Goal: Information Seeking & Learning: Find specific fact

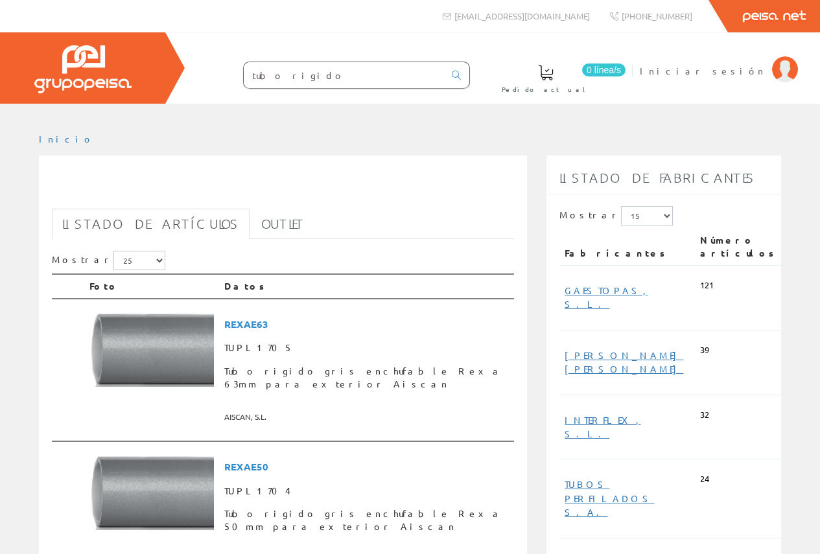
click at [384, 73] on input "tubo rigido" at bounding box center [344, 75] width 200 height 26
drag, startPoint x: 384, startPoint y: 73, endPoint x: 199, endPoint y: 75, distance: 185.3
click at [199, 75] on form "tubo rigido" at bounding box center [330, 75] width 279 height 27
paste input "BLIND.ENCHUF-"
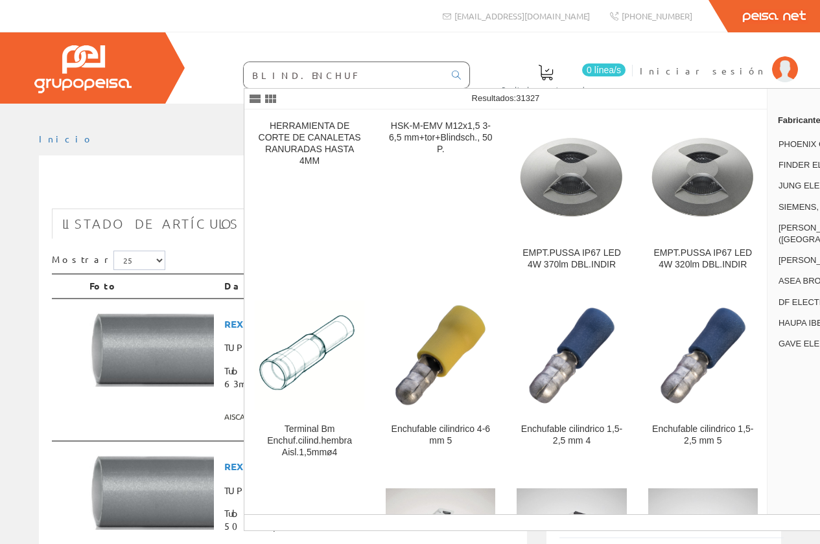
click at [279, 77] on input "BLIND.ENCHUF" at bounding box center [344, 75] width 200 height 26
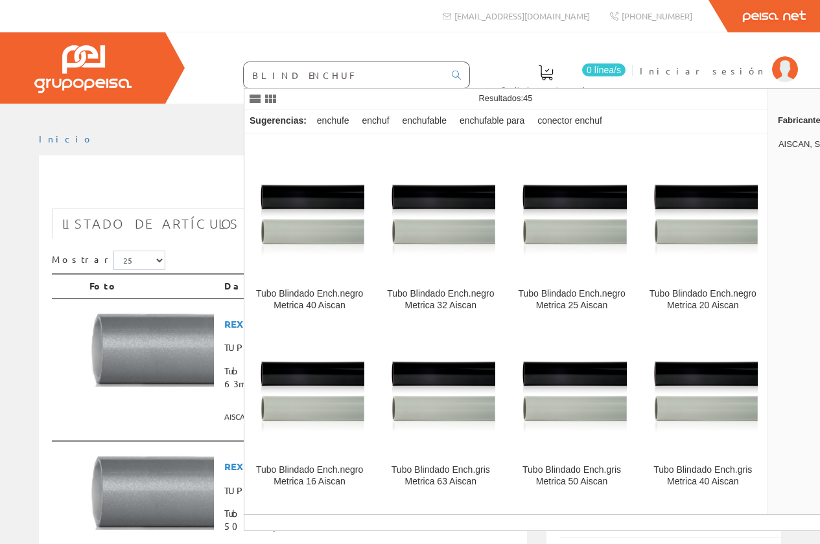
scroll to position [713, 0]
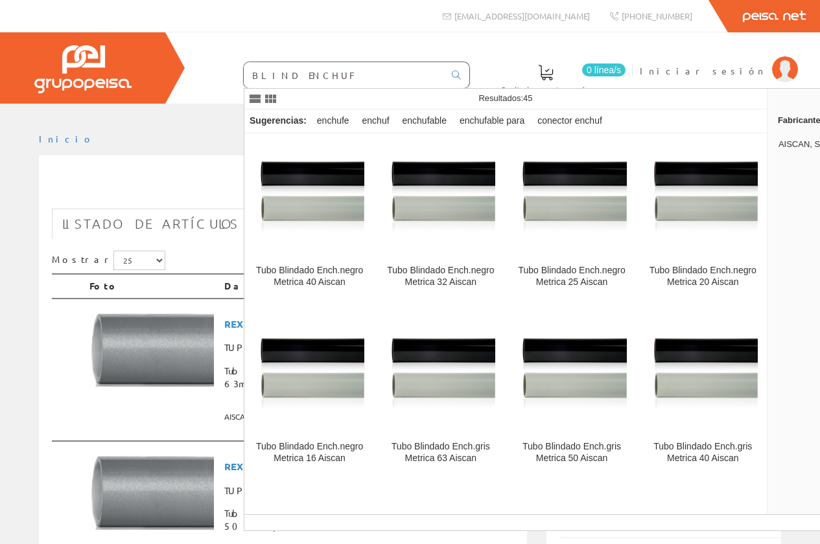
click at [365, 83] on input "BLIND ENCHUF" at bounding box center [344, 75] width 200 height 26
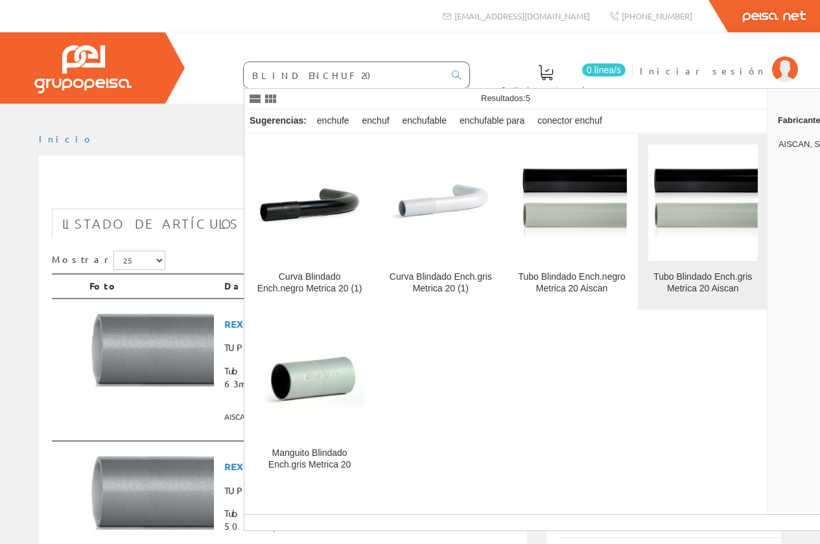
type input "BLIND ENCHUF 20"
click at [703, 247] on figure at bounding box center [702, 202] width 109 height 117
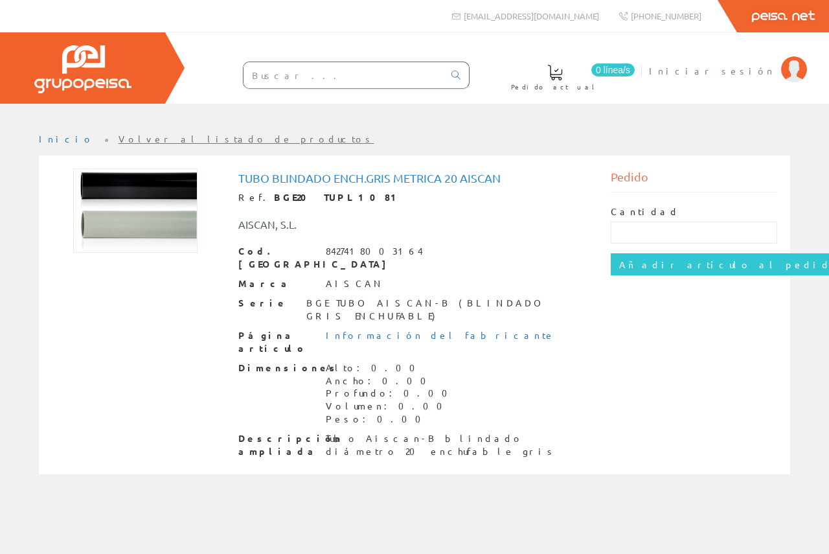
click at [755, 74] on span "Iniciar sesión" at bounding box center [712, 70] width 126 height 13
click at [393, 79] on input "text" at bounding box center [344, 75] width 200 height 26
paste input "201031501"
type input "201031501"
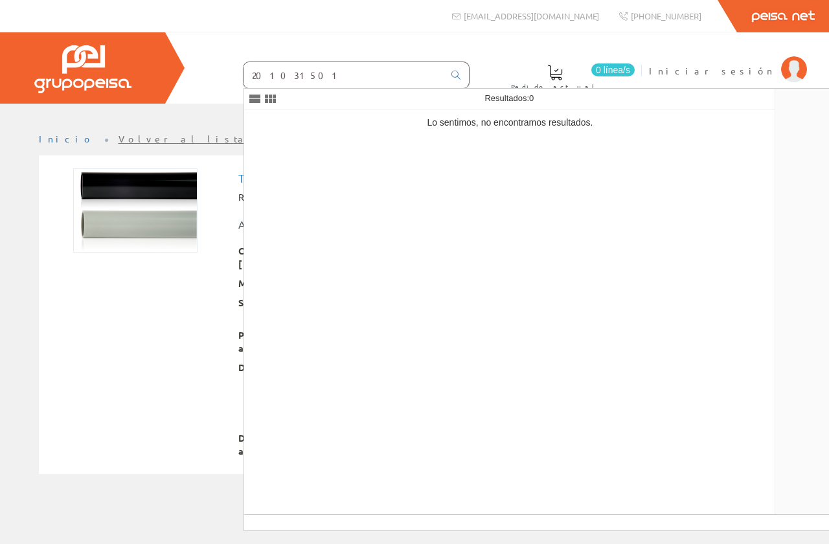
drag, startPoint x: 205, startPoint y: 75, endPoint x: 132, endPoint y: 76, distance: 73.9
click at [132, 76] on div "0 línea/s Pedido actual Iniciar sesión" at bounding box center [414, 67] width 829 height 71
click at [446, 45] on div "0 línea/s Pedido actual Iniciar sesión" at bounding box center [414, 67] width 829 height 71
click at [518, 56] on div "0 línea/s Pedido actual Iniciar sesión" at bounding box center [414, 67] width 829 height 71
click at [95, 365] on div "Tubo Blindado Ench.gris Metrica 20 Aiscan Ref. BGE20 TUPL1081 AISCAN, S.L. Cod.…" at bounding box center [414, 316] width 745 height 296
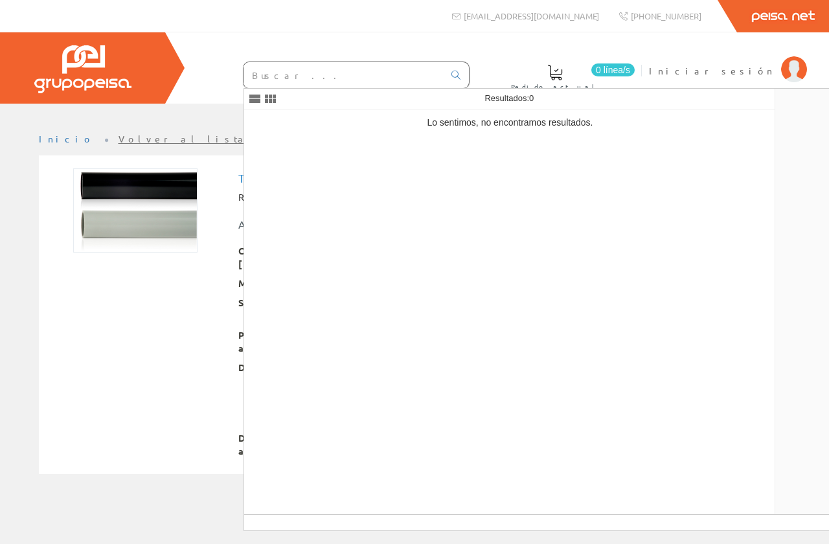
click at [152, 490] on div "Inicio Volver al listado de productos" at bounding box center [414, 324] width 829 height 441
click at [306, 49] on div "0 línea/s Pedido actual Iniciar sesión" at bounding box center [414, 67] width 829 height 71
click at [474, 119] on p "Lo sentimos, no encontramos resultados." at bounding box center [510, 123] width 532 height 26
click at [511, 73] on div "0 línea/s Pedido actual Iniciar sesión" at bounding box center [414, 67] width 829 height 71
click at [449, 72] on link at bounding box center [456, 75] width 26 height 18
